Goal: Information Seeking & Learning: Learn about a topic

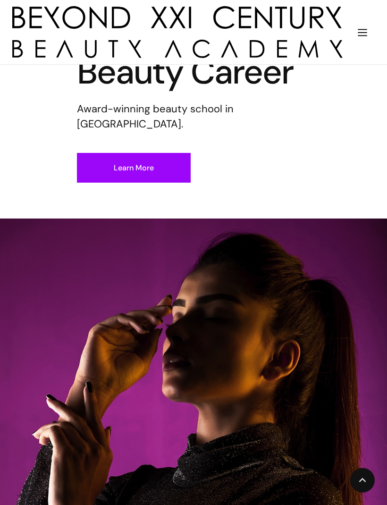
scroll to position [193, 0]
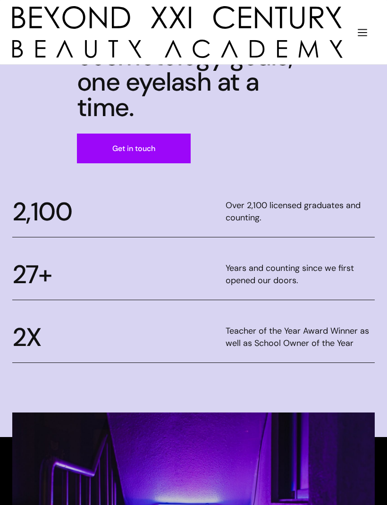
click at [357, 30] on img "menu" at bounding box center [362, 32] width 12 height 12
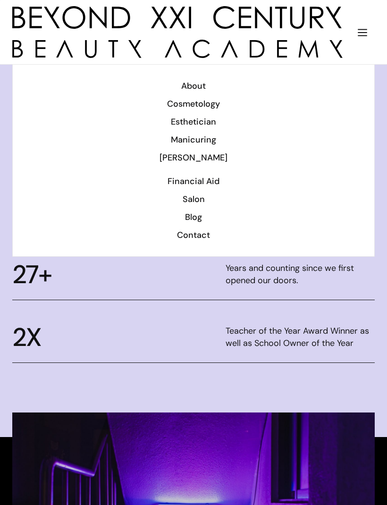
scroll to position [820, 0]
click at [203, 202] on div "Salon" at bounding box center [193, 199] width 337 height 12
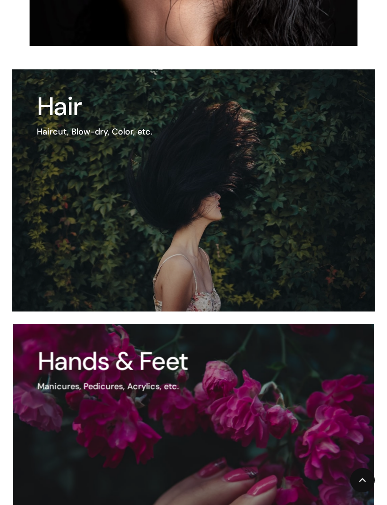
scroll to position [653, 0]
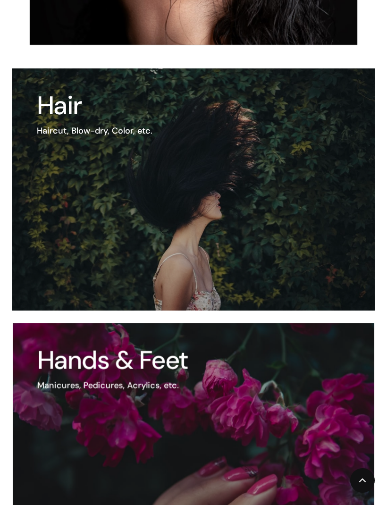
click at [319, 198] on img at bounding box center [193, 189] width 362 height 242
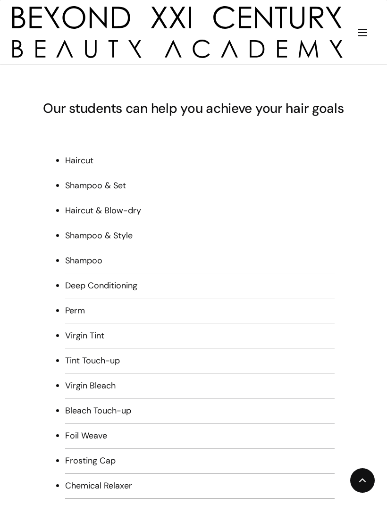
scroll to position [459, 0]
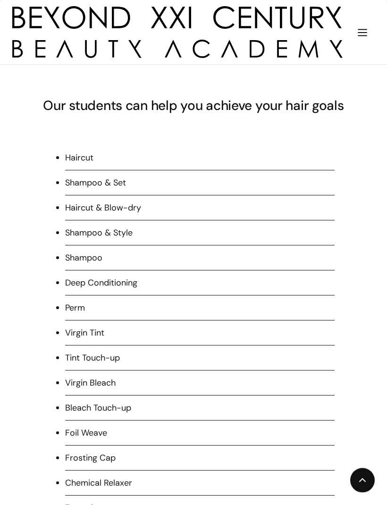
click at [130, 156] on li "Haircut" at bounding box center [199, 161] width 269 height 19
click at [82, 146] on div "Haircut Shampoo & Set Haircut & Blow-dry Shampoo & Style Shampoo Deep Condition…" at bounding box center [193, 364] width 362 height 462
click at [83, 151] on div "Haircut Shampoo & Set Haircut & Blow-dry Shampoo & Style Shampoo Deep Condition…" at bounding box center [193, 364] width 362 height 462
click at [91, 152] on li "Haircut" at bounding box center [199, 161] width 269 height 19
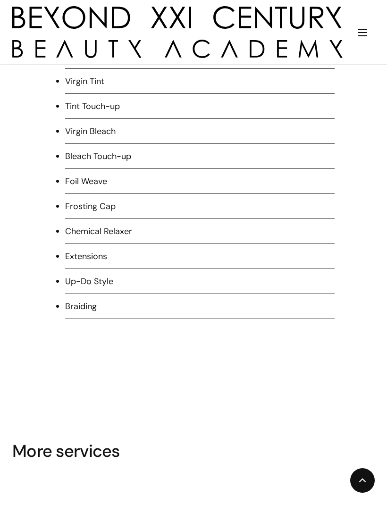
scroll to position [710, 0]
click at [357, 486] on img at bounding box center [362, 480] width 12 height 12
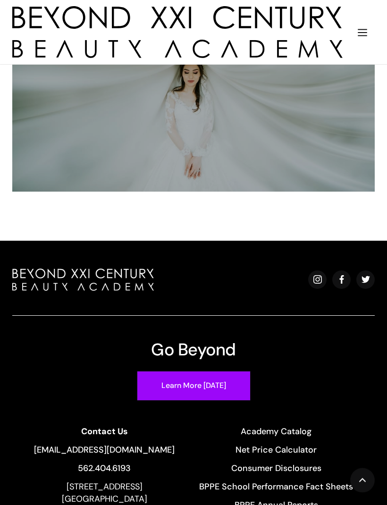
scroll to position [1337, 0]
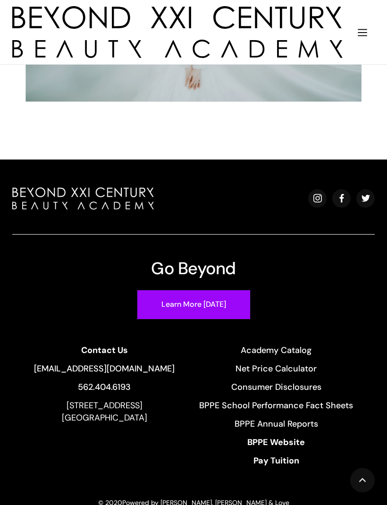
click at [342, 22] on img "home" at bounding box center [177, 32] width 330 height 52
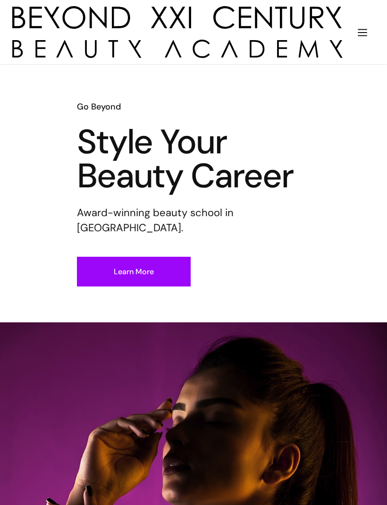
click at [356, 28] on img "menu" at bounding box center [362, 32] width 12 height 12
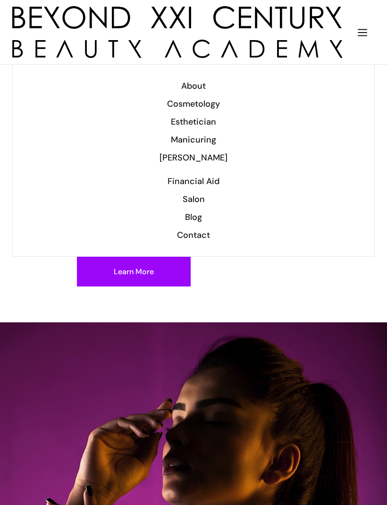
click at [184, 82] on div "About" at bounding box center [193, 86] width 337 height 12
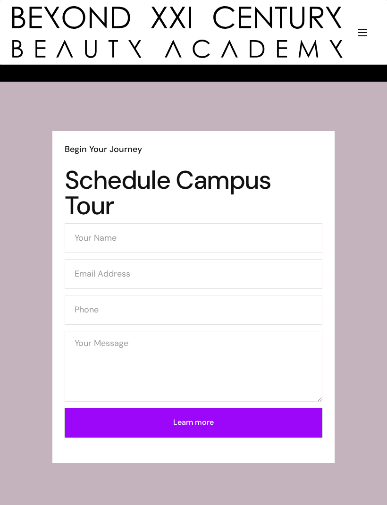
scroll to position [1774, 0]
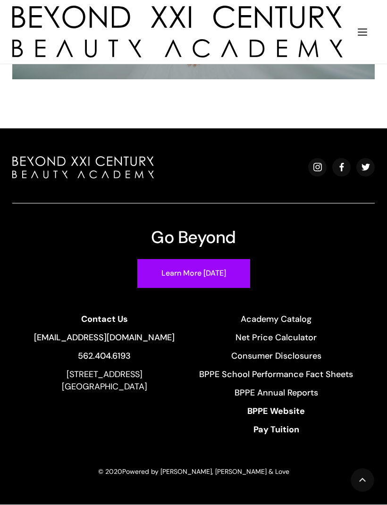
scroll to position [741, 0]
